Goal: Navigation & Orientation: Find specific page/section

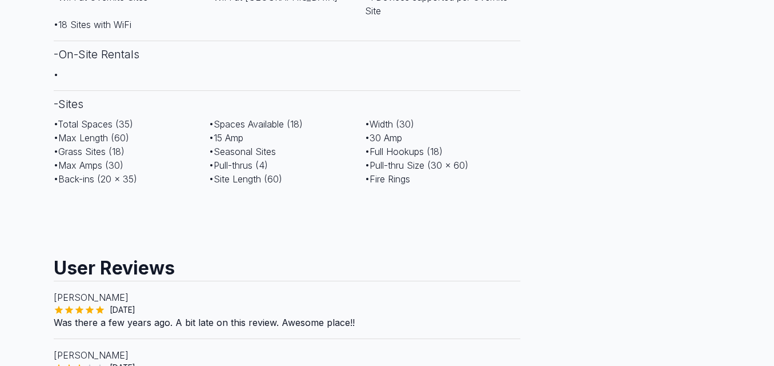
scroll to position [743, 0]
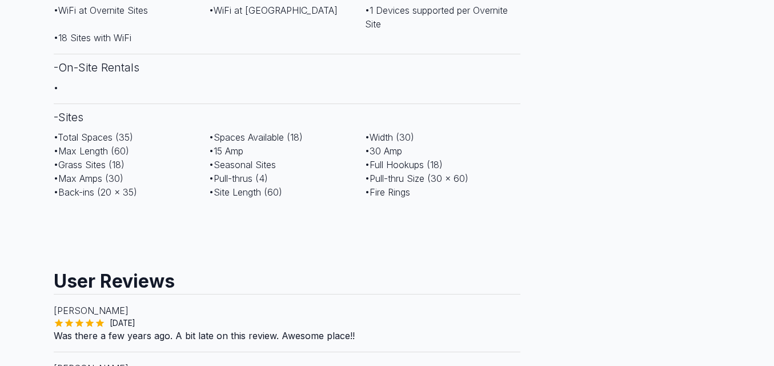
scroll to position [743, 0]
